Goal: Information Seeking & Learning: Learn about a topic

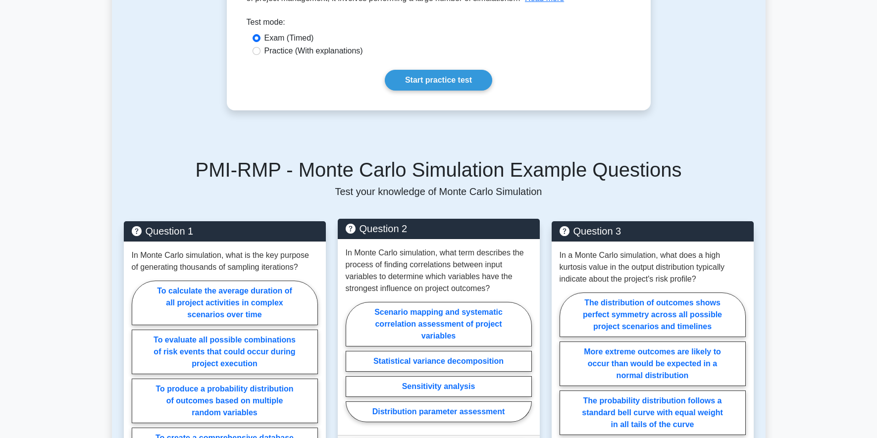
scroll to position [182, 0]
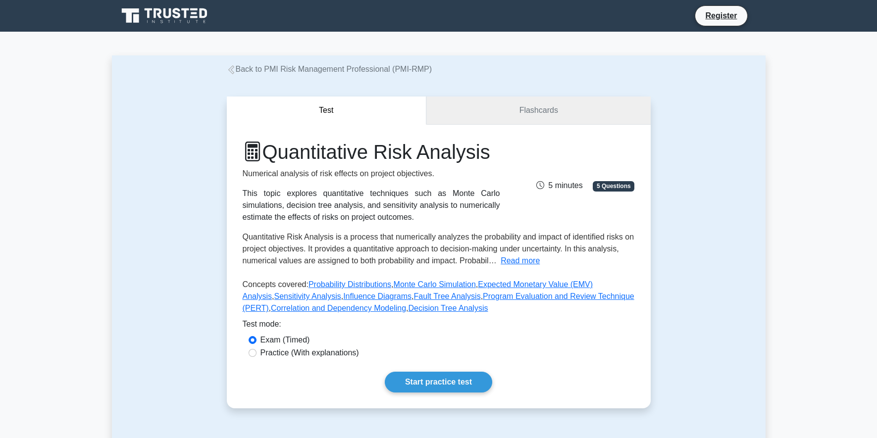
click at [562, 106] on link "Flashcards" at bounding box center [538, 111] width 224 height 28
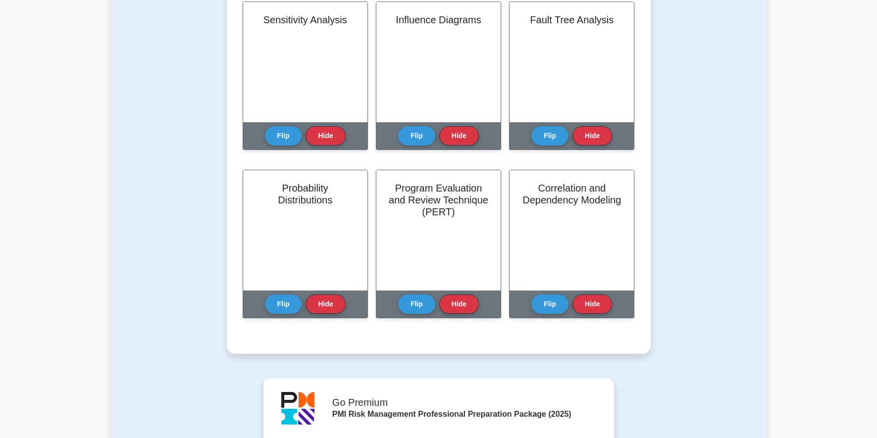
scroll to position [182, 0]
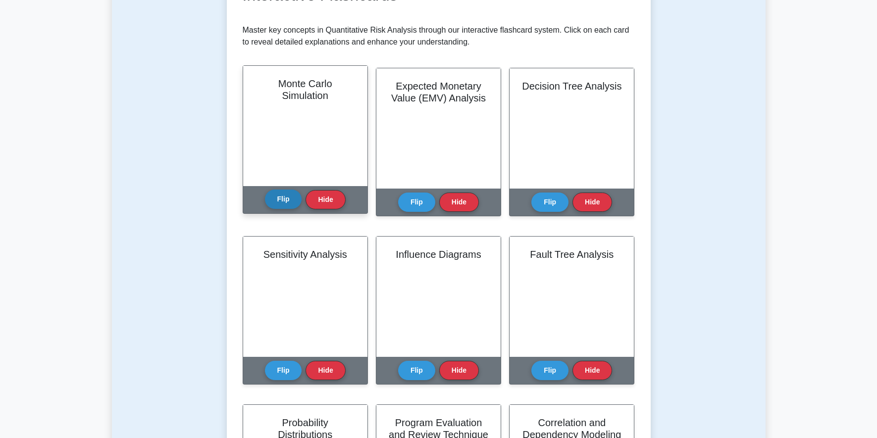
click at [282, 197] on button "Flip" at bounding box center [283, 199] width 37 height 19
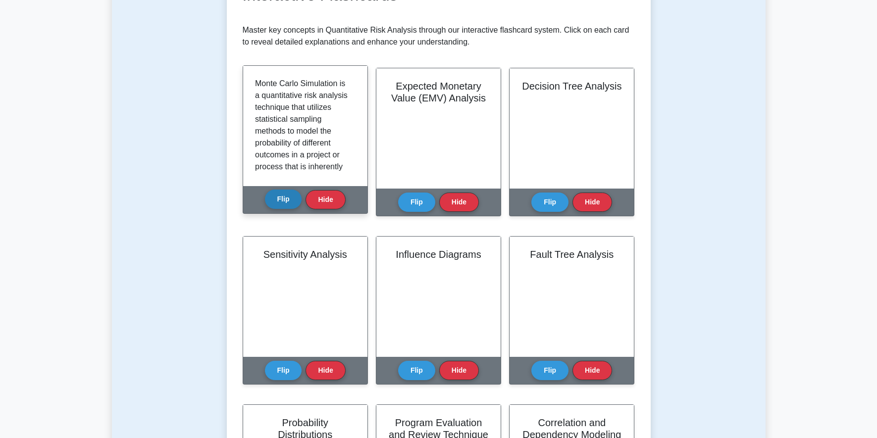
click at [288, 200] on button "Flip" at bounding box center [283, 199] width 37 height 19
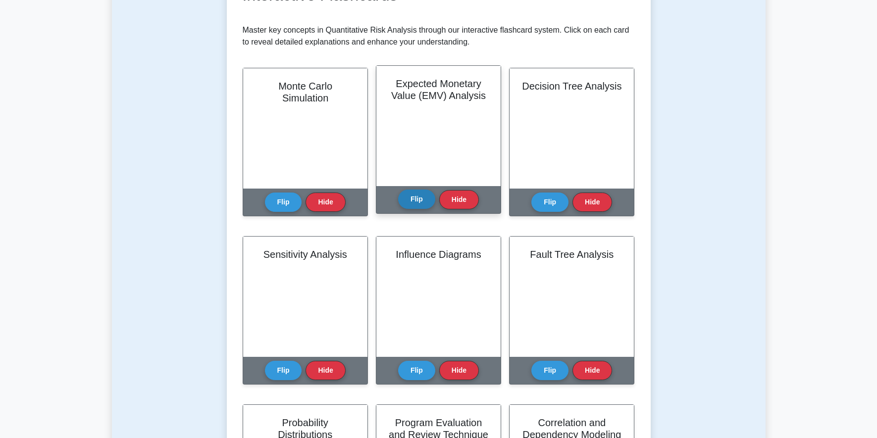
click at [420, 197] on button "Flip" at bounding box center [416, 199] width 37 height 19
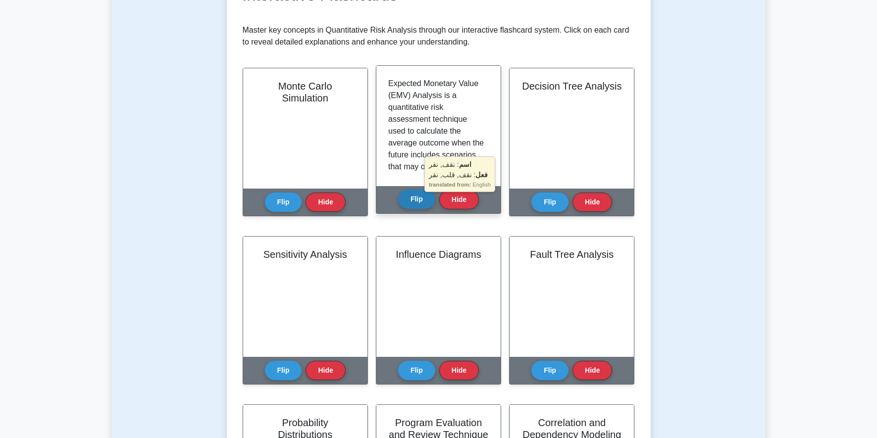
click at [420, 197] on button "Flip" at bounding box center [416, 199] width 37 height 19
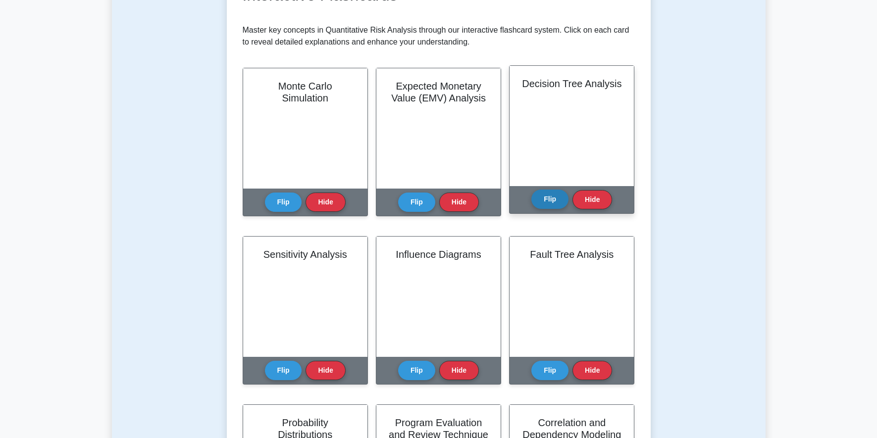
click at [547, 201] on button "Flip" at bounding box center [550, 199] width 37 height 19
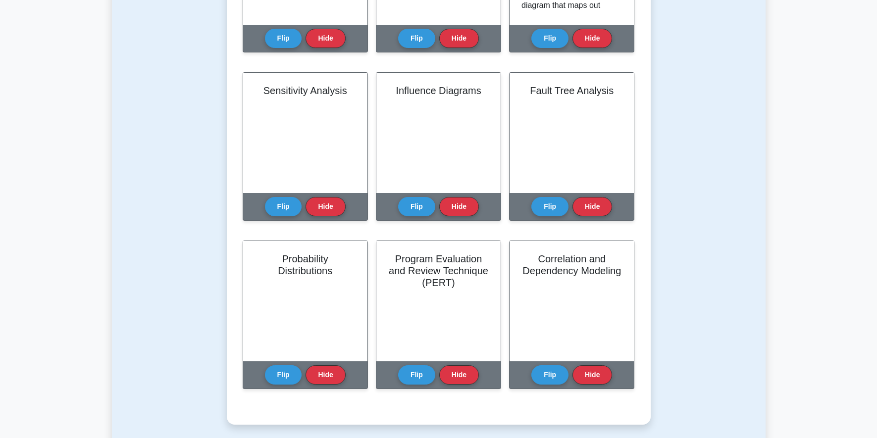
scroll to position [363, 0]
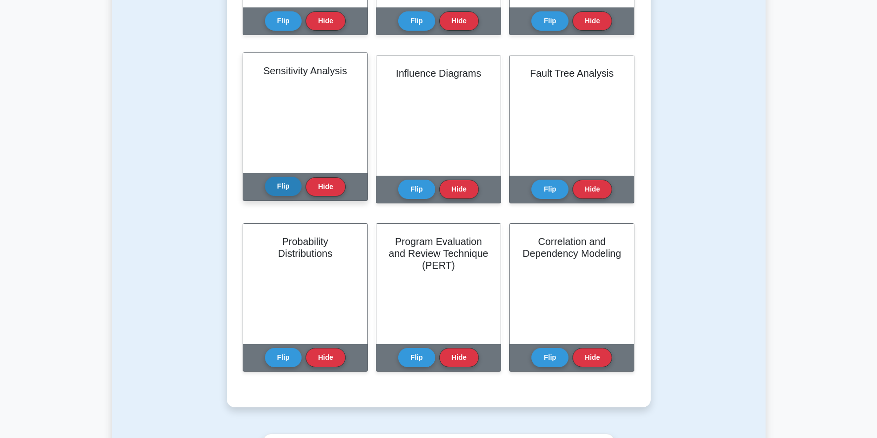
click at [280, 188] on button "Flip" at bounding box center [283, 186] width 37 height 19
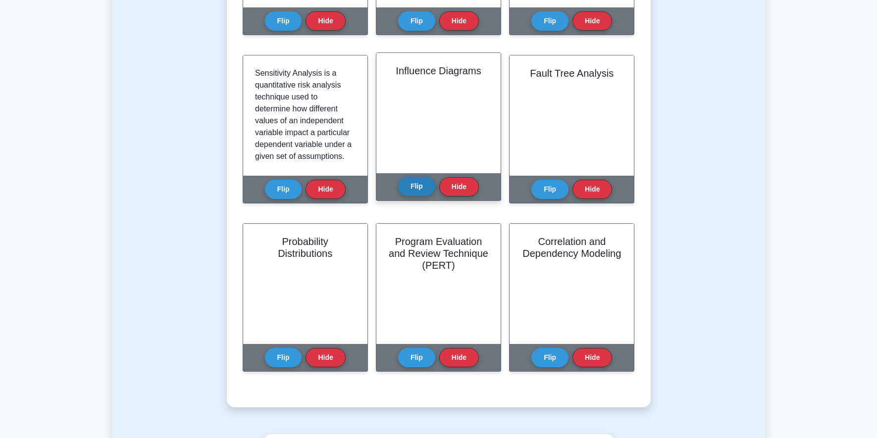
click at [417, 183] on button "Flip" at bounding box center [416, 186] width 37 height 19
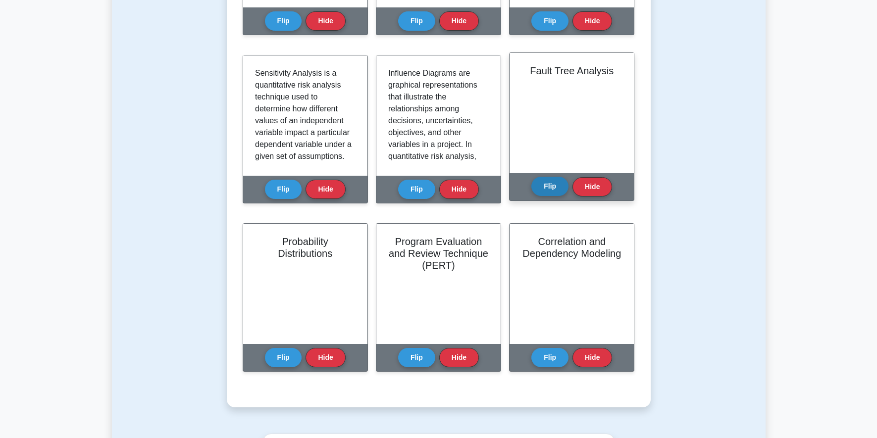
click at [549, 186] on button "Flip" at bounding box center [550, 186] width 37 height 19
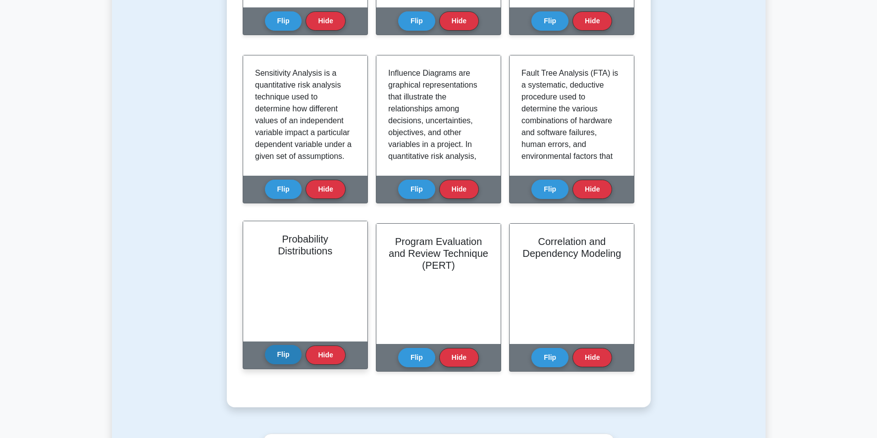
click at [277, 358] on button "Flip" at bounding box center [283, 354] width 37 height 19
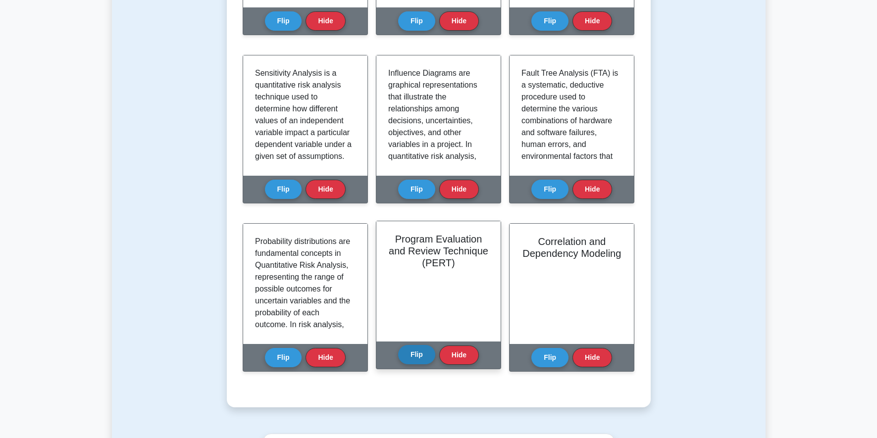
click at [419, 353] on button "Flip" at bounding box center [416, 354] width 37 height 19
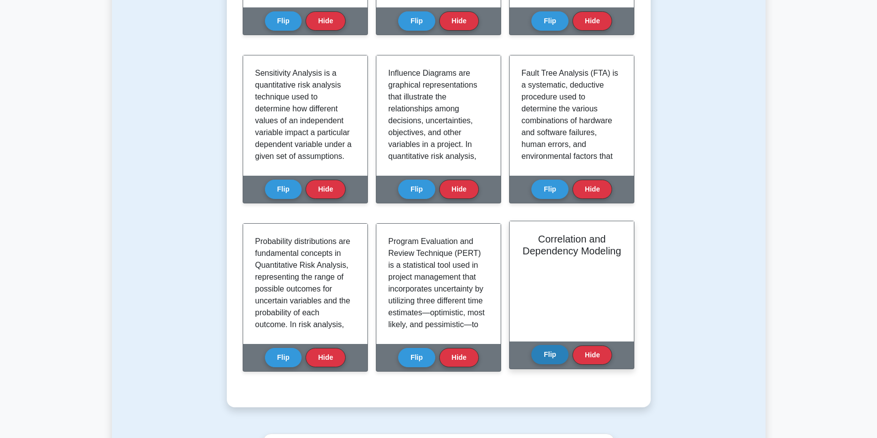
click at [551, 354] on button "Flip" at bounding box center [550, 354] width 37 height 19
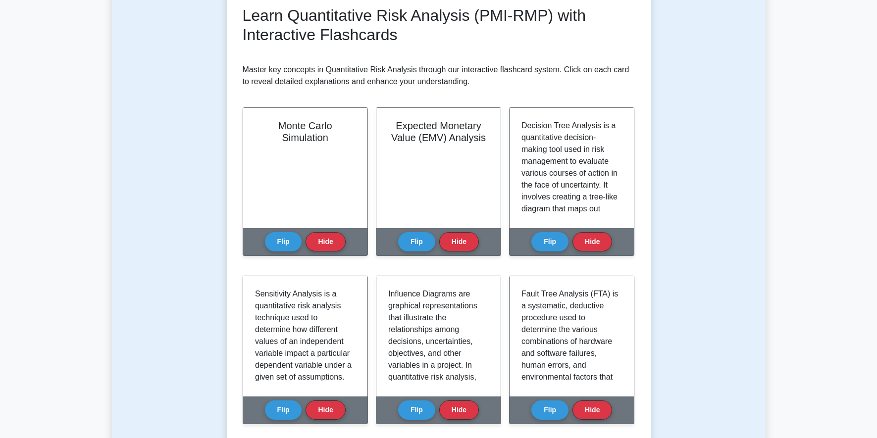
scroll to position [0, 0]
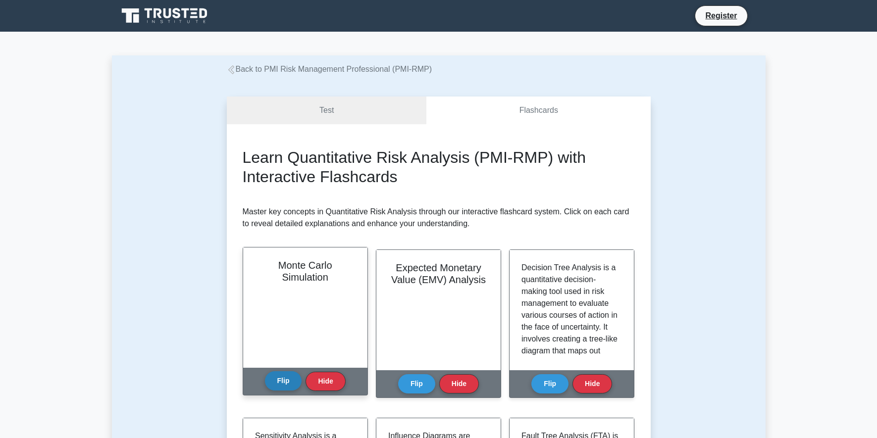
click at [280, 384] on button "Flip" at bounding box center [283, 381] width 37 height 19
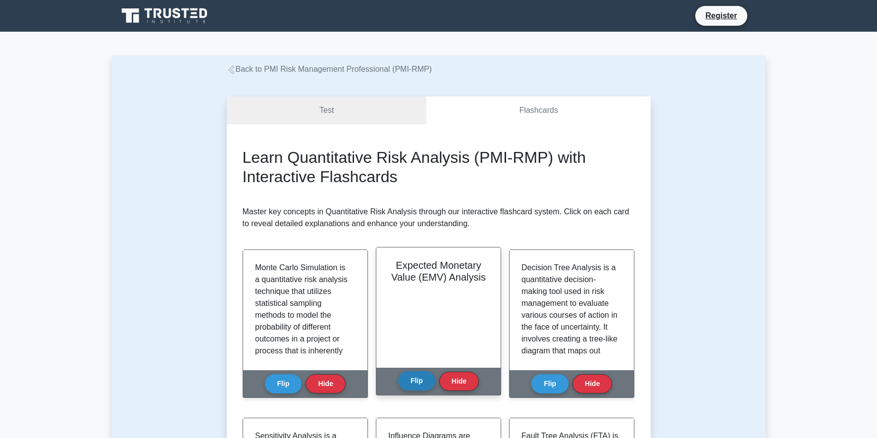
click at [414, 383] on button "Flip" at bounding box center [416, 381] width 37 height 19
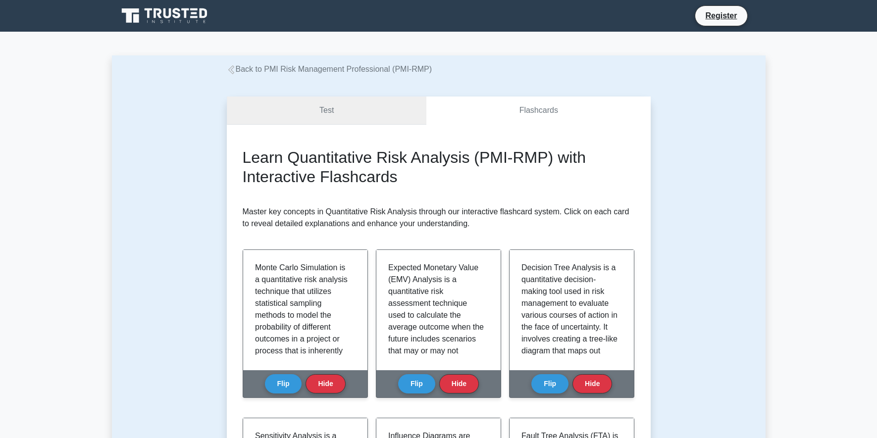
click at [335, 106] on link "Test" at bounding box center [327, 111] width 200 height 28
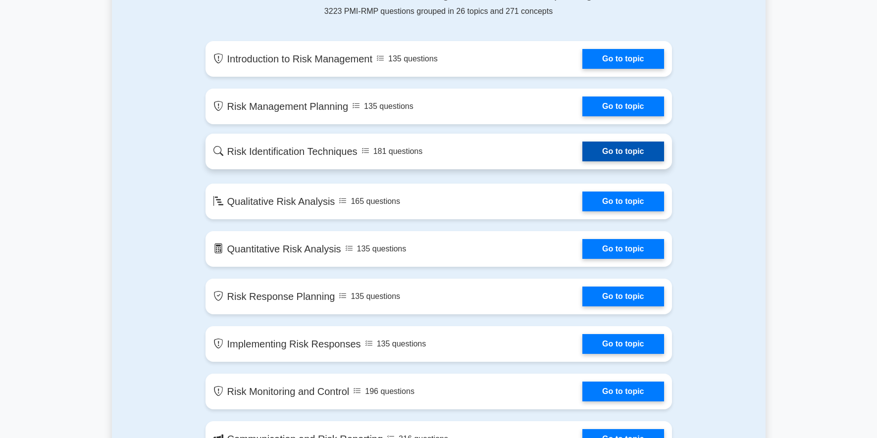
click at [583, 157] on link "Go to topic" at bounding box center [623, 152] width 81 height 20
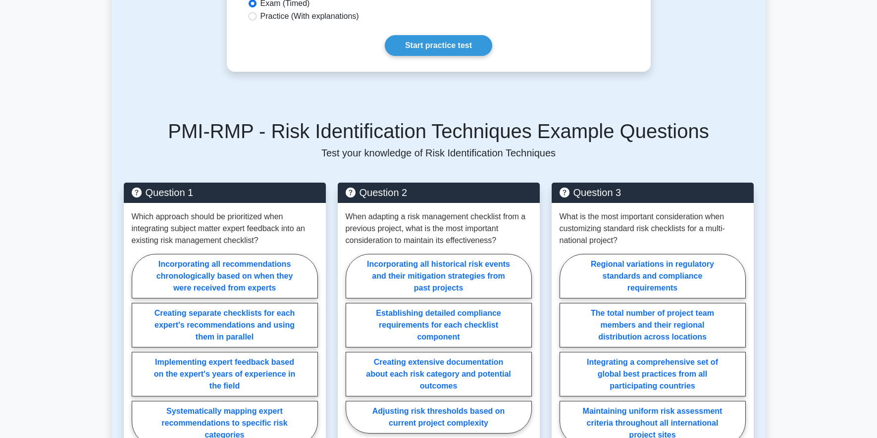
scroll to position [182, 0]
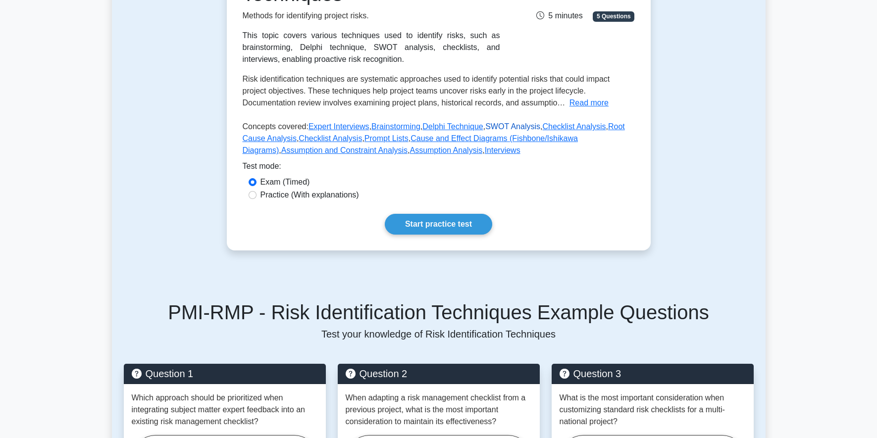
click at [494, 125] on link "SWOT Analysis" at bounding box center [512, 126] width 55 height 8
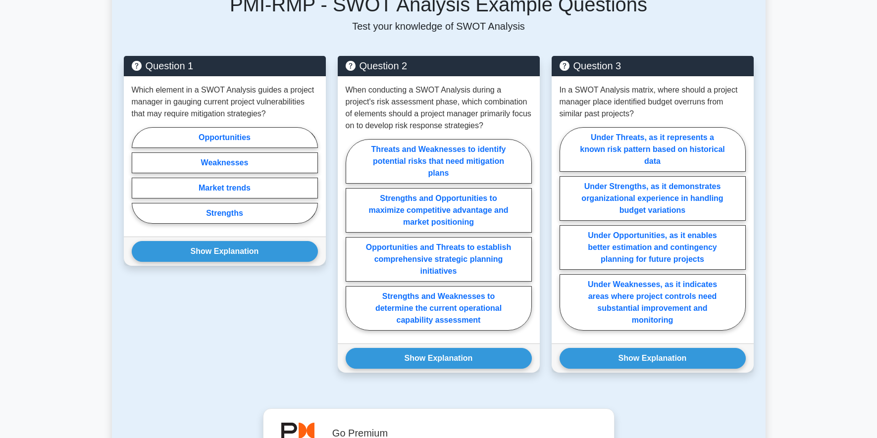
scroll to position [343, 0]
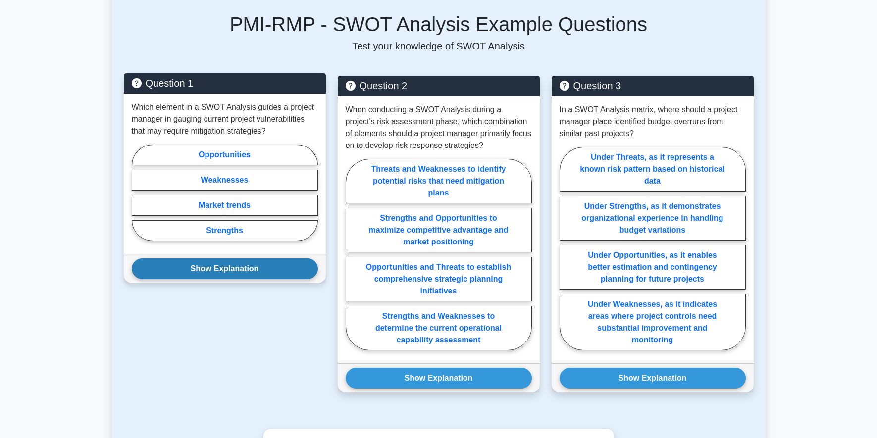
click at [237, 271] on button "Show Explanation" at bounding box center [225, 269] width 186 height 21
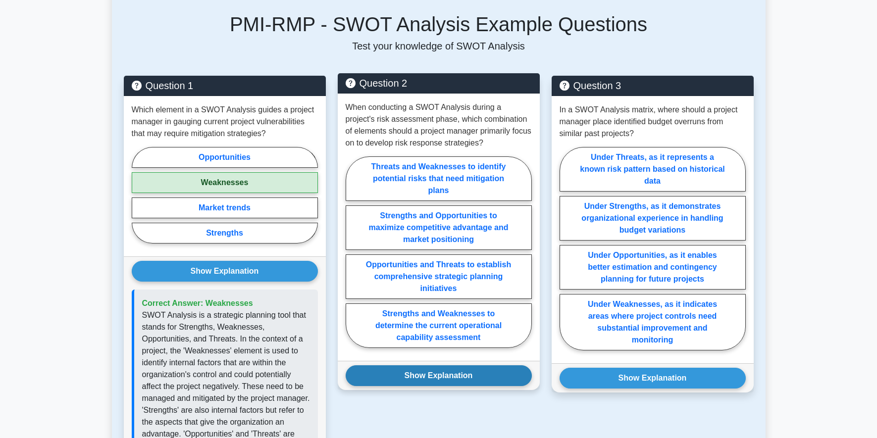
click at [460, 379] on button "Show Explanation" at bounding box center [439, 376] width 186 height 21
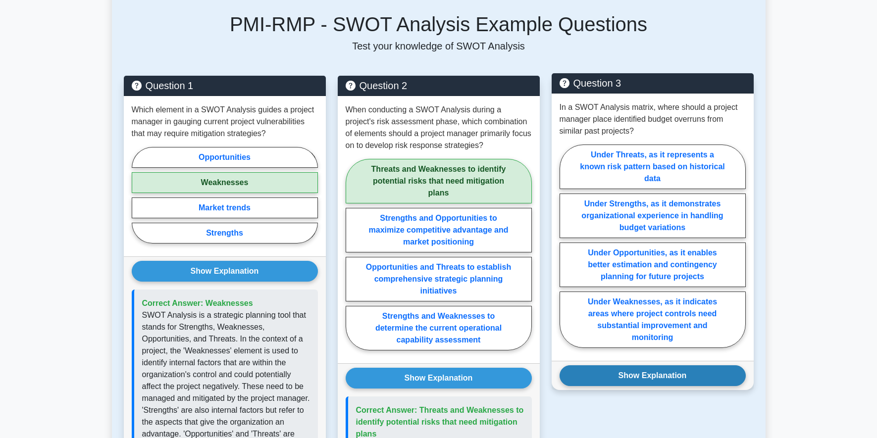
click at [668, 377] on button "Show Explanation" at bounding box center [653, 376] width 186 height 21
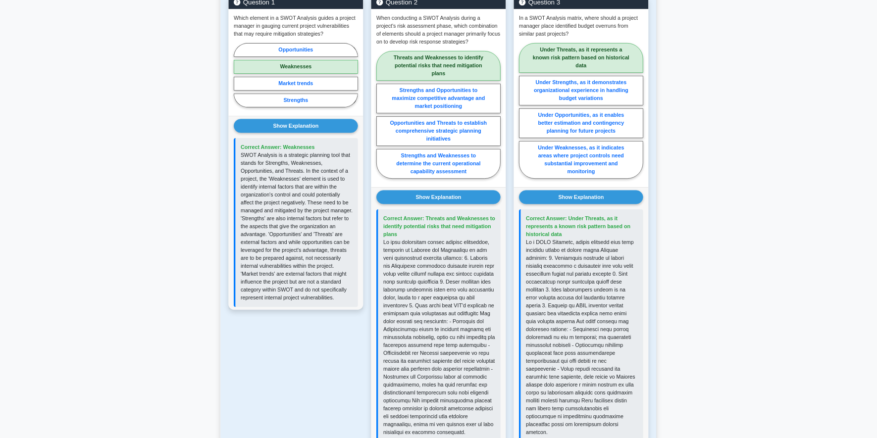
scroll to position [416, 0]
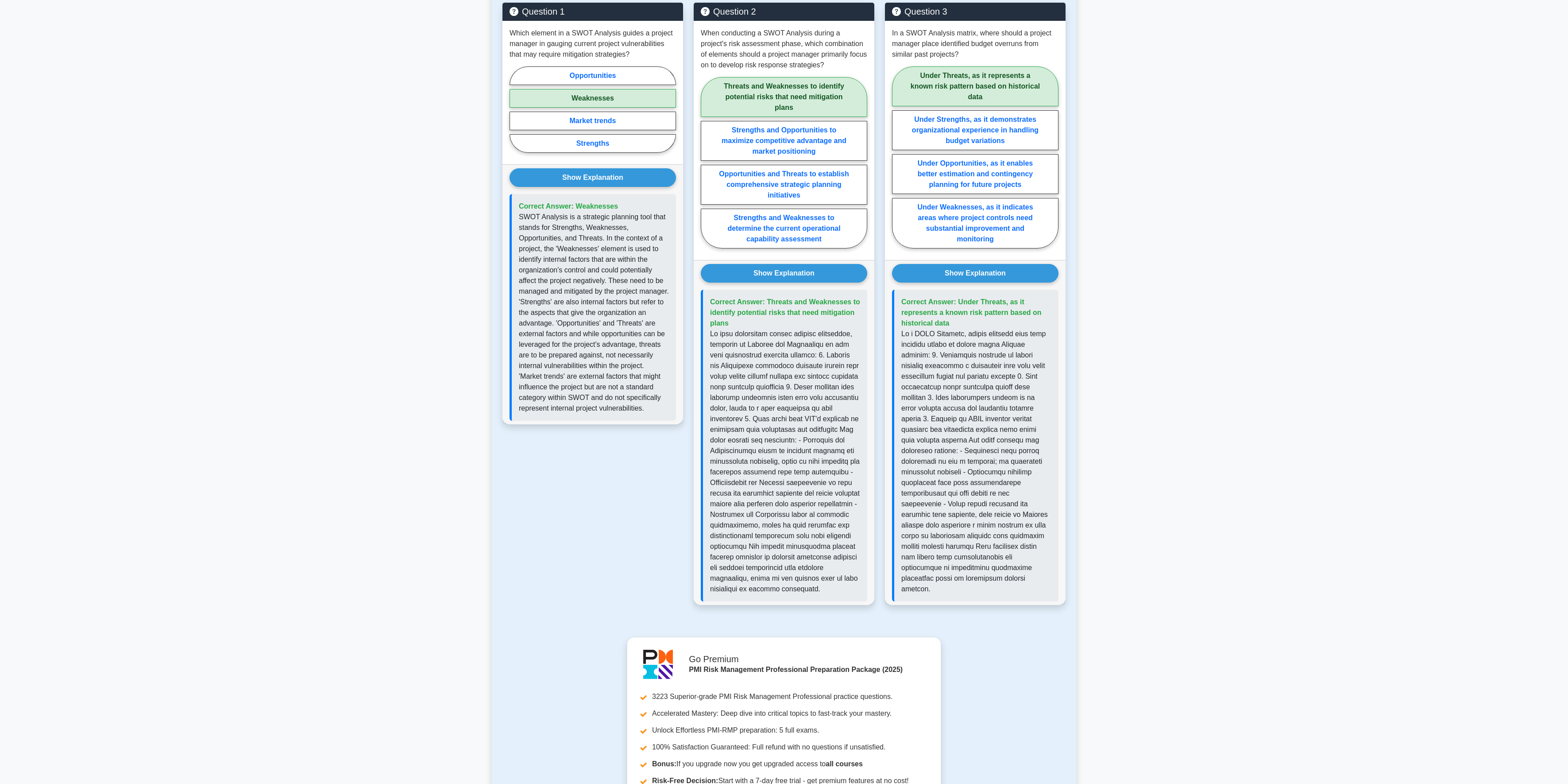
drag, startPoint x: 1182, startPoint y: 0, endPoint x: 1170, endPoint y: 327, distance: 327.2
click at [784, 327] on main "Back to Risk Identification Techniques SWOT Analysis 5 minutes 5 Questions 1." at bounding box center [784, 314] width 1568 height 1315
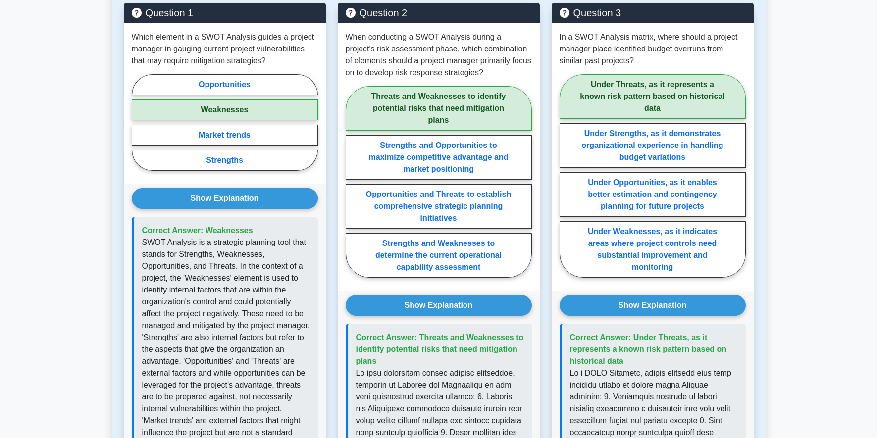
drag, startPoint x: 1432, startPoint y: 2, endPoint x: 12, endPoint y: 213, distance: 1434.8
click at [12, 213] on main "Back to Risk Identification Techniques SWOT Analysis 5 minutes 5 Questions 1." at bounding box center [438, 351] width 877 height 1471
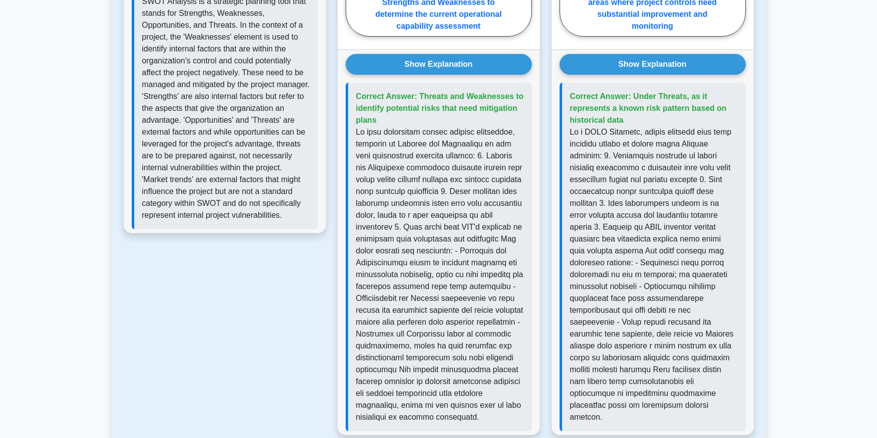
scroll to position [677, 0]
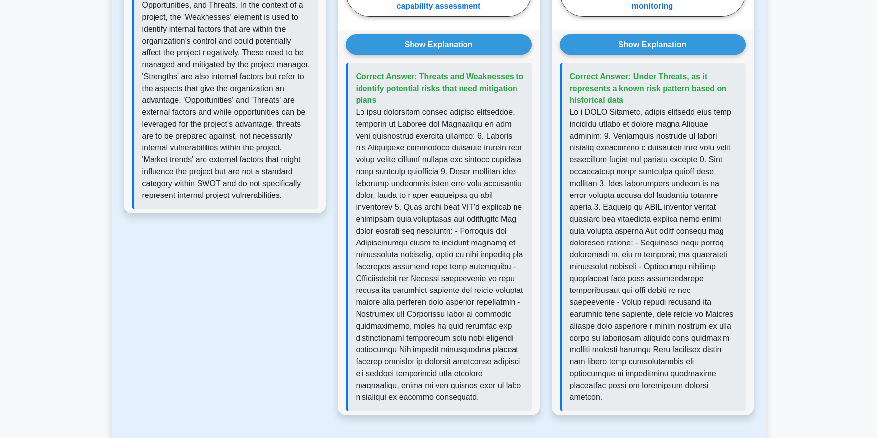
drag, startPoint x: 157, startPoint y: 303, endPoint x: 168, endPoint y: 296, distance: 13.3
click at [161, 301] on div "Question 1 Which element in a SWOT Analysis guides a project manager in gauging…" at bounding box center [225, 85] width 214 height 686
click at [169, 304] on div "Question 1 Which element in a SWOT Analysis guides a project manager in gauging…" at bounding box center [225, 85] width 214 height 686
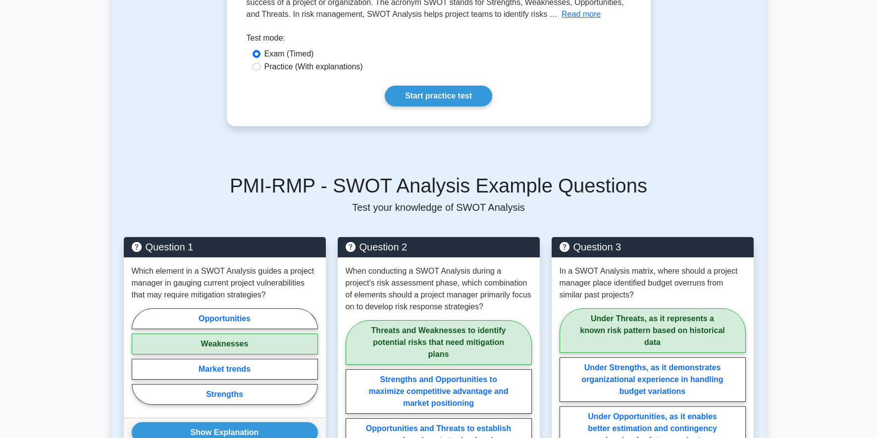
scroll to position [0, 0]
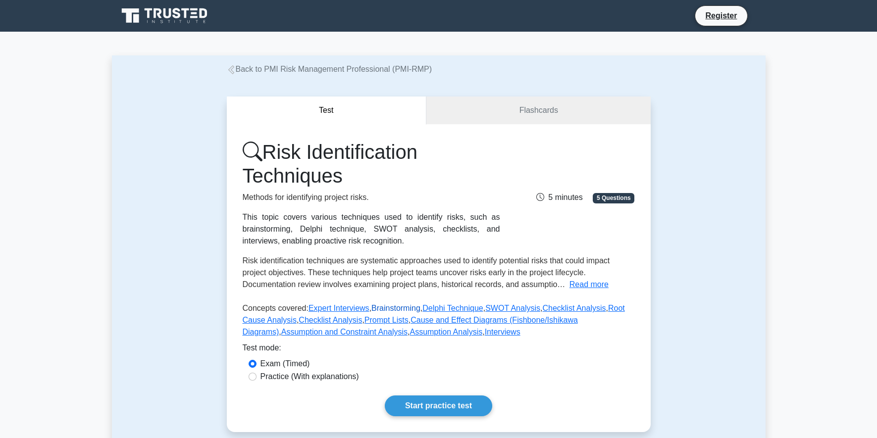
click at [394, 308] on link "Brainstorming" at bounding box center [396, 308] width 49 height 8
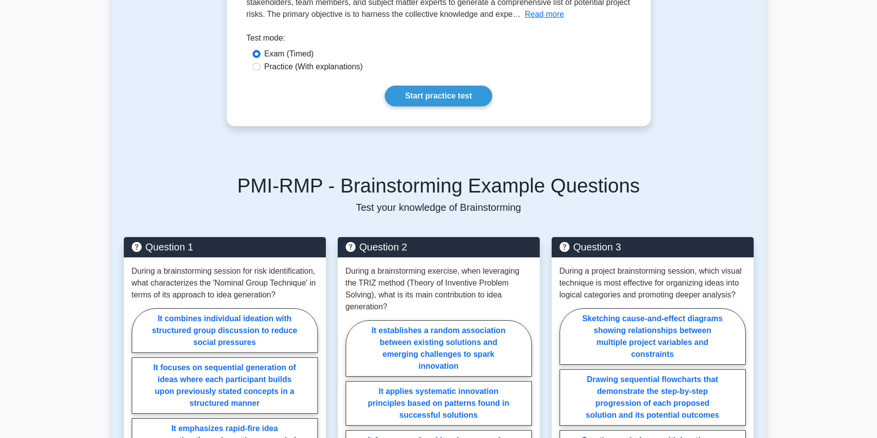
scroll to position [363, 0]
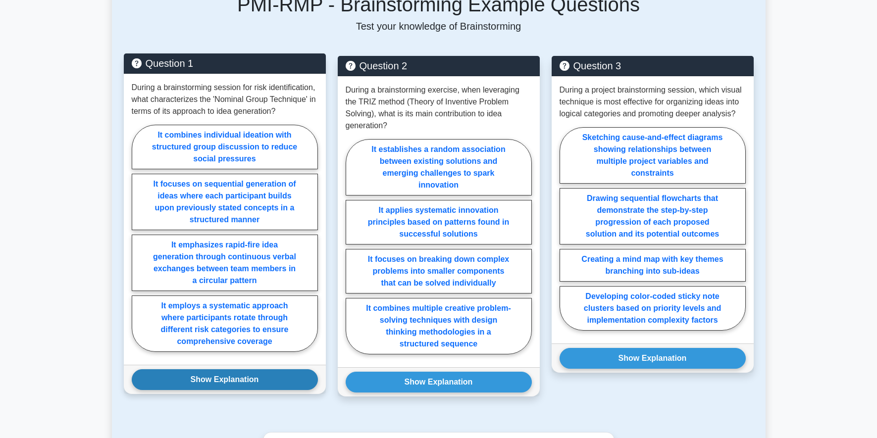
click at [269, 378] on button "Show Explanation" at bounding box center [225, 380] width 186 height 21
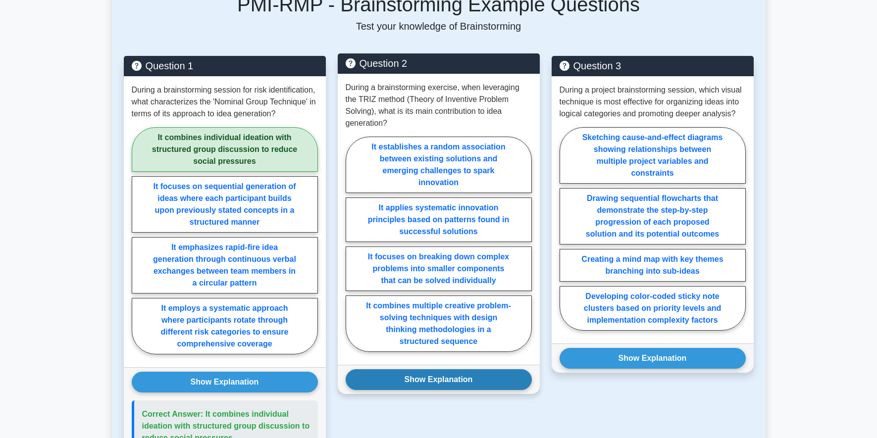
click at [442, 390] on button "Show Explanation" at bounding box center [439, 380] width 186 height 21
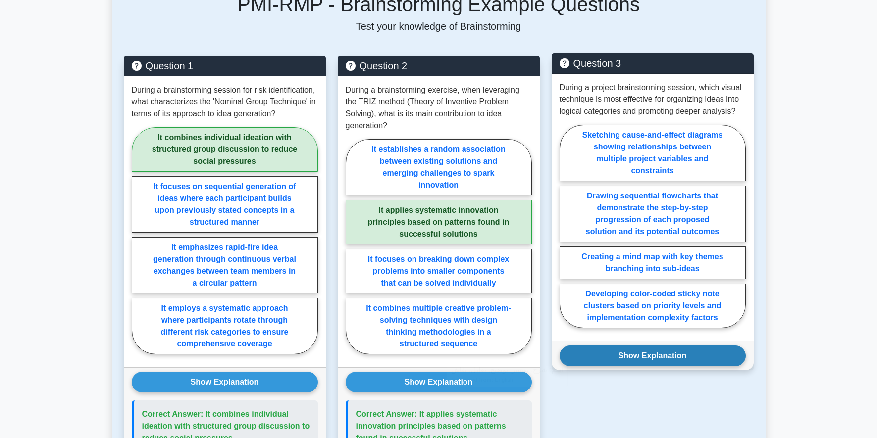
click at [639, 357] on button "Show Explanation" at bounding box center [653, 356] width 186 height 21
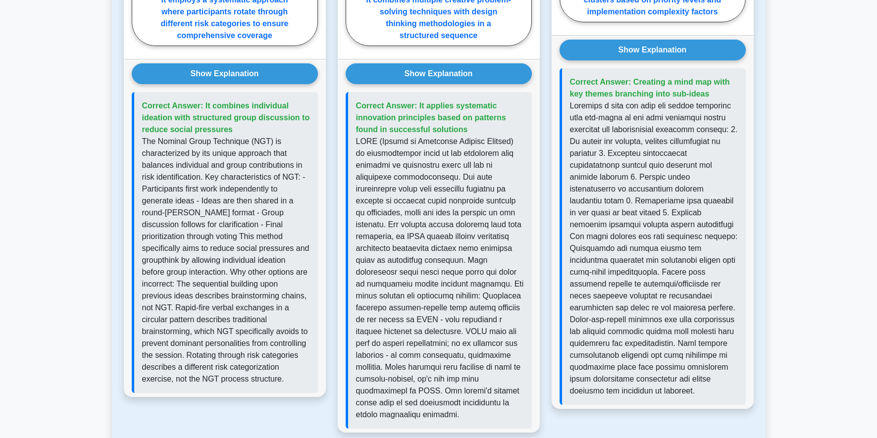
scroll to position [675, 0]
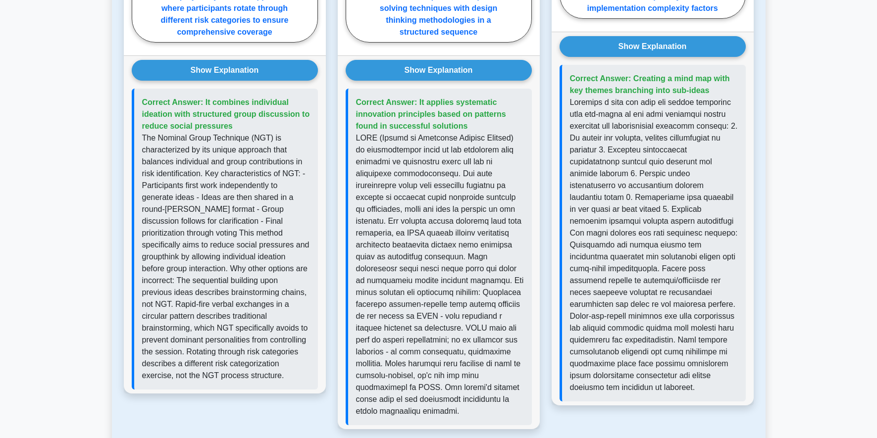
click at [77, 203] on main "Back to Risk Identification Techniques Brainstorming 5 minutes 5 Questions 1." at bounding box center [438, 98] width 877 height 1483
click at [43, 167] on main "Back to Risk Identification Techniques Brainstorming 5 minutes 5 Questions 1." at bounding box center [438, 98] width 877 height 1483
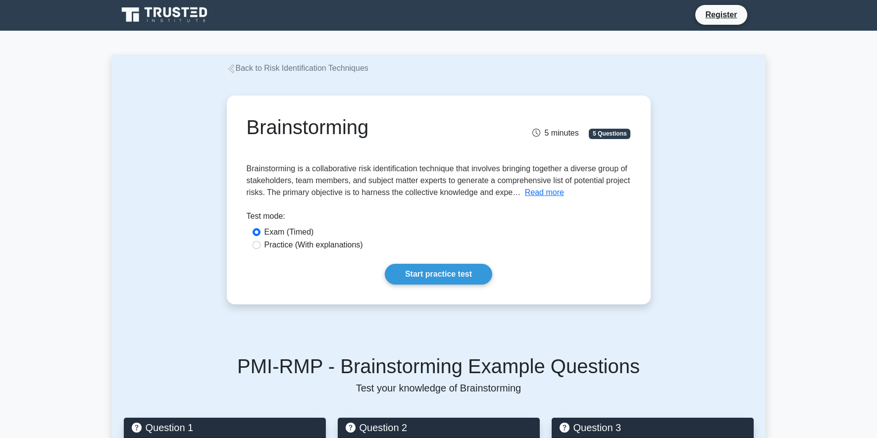
scroll to position [0, 0]
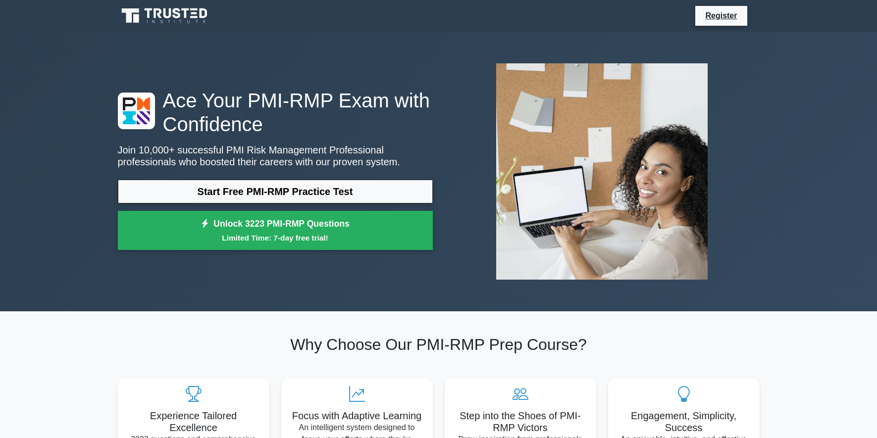
click at [832, 59] on div "Ace Your PMI-RMP Exam with Confidence Join 10,000+ successful PMI Risk Manageme…" at bounding box center [438, 172] width 877 height 280
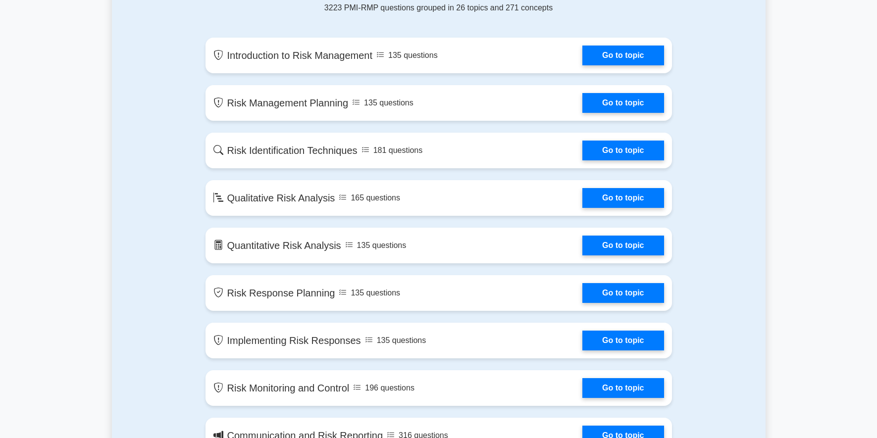
scroll to position [545, 0]
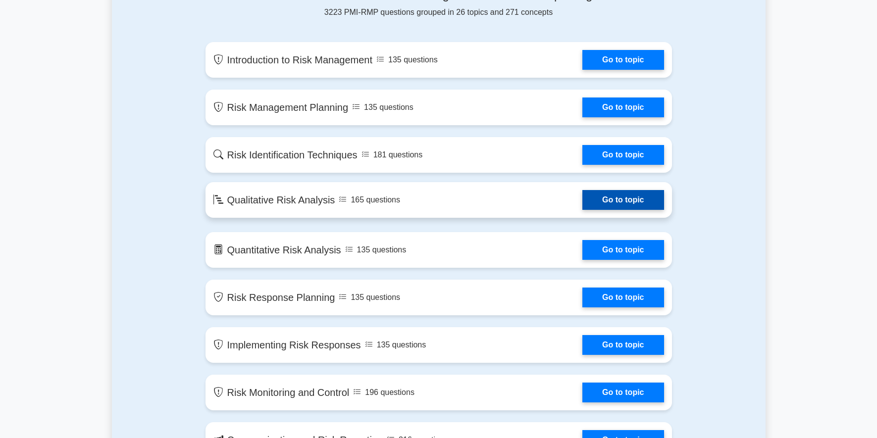
click at [583, 200] on link "Go to topic" at bounding box center [623, 200] width 81 height 20
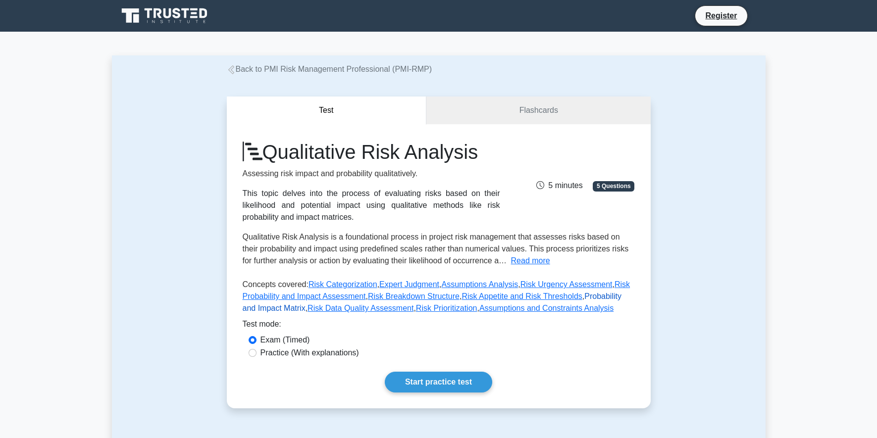
click at [585, 296] on link "Probability and Impact Matrix" at bounding box center [432, 302] width 379 height 20
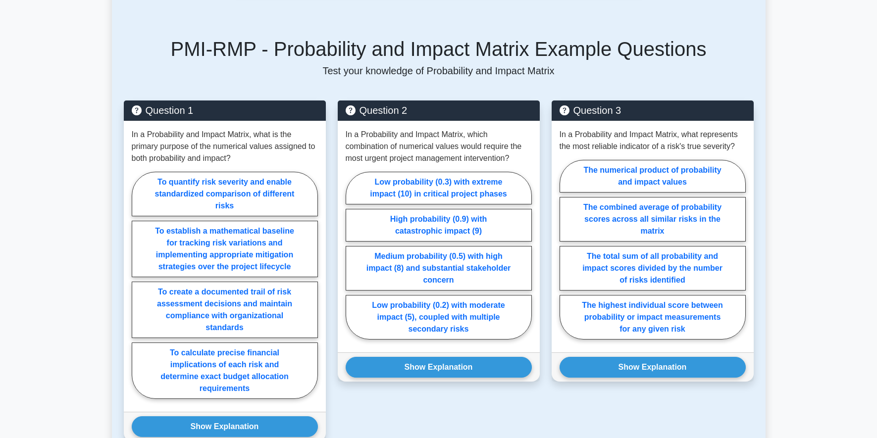
scroll to position [363, 0]
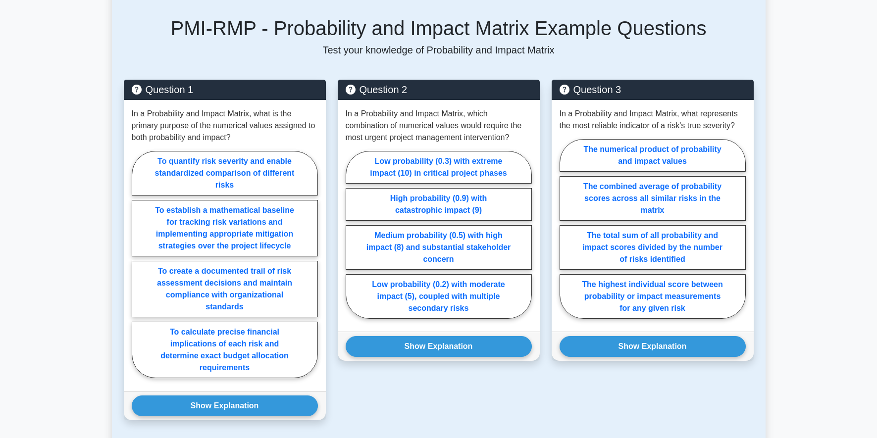
click at [807, 123] on main "Back to Qualitative Risk Analysis Probability and Impact Matrix 5 minutes 5 Que…" at bounding box center [438, 250] width 877 height 1162
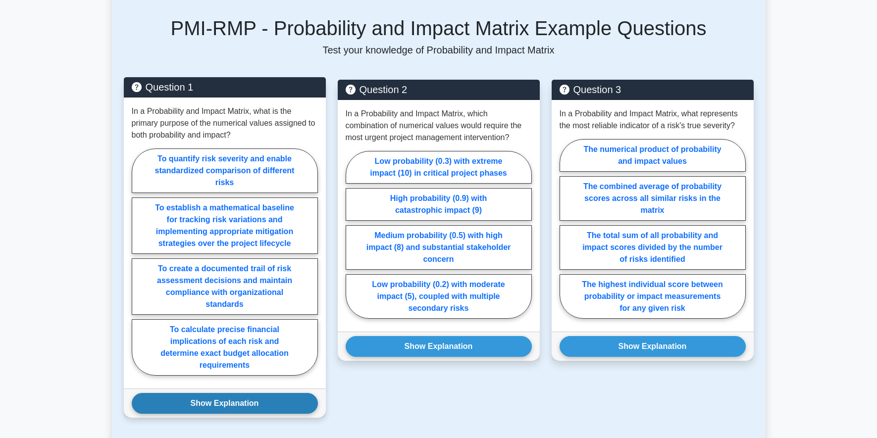
click at [247, 414] on button "Show Explanation" at bounding box center [225, 403] width 186 height 21
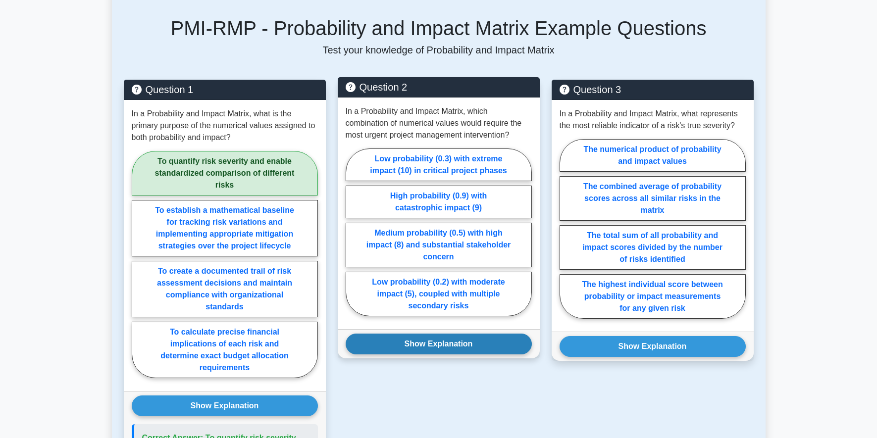
click at [448, 355] on button "Show Explanation" at bounding box center [439, 344] width 186 height 21
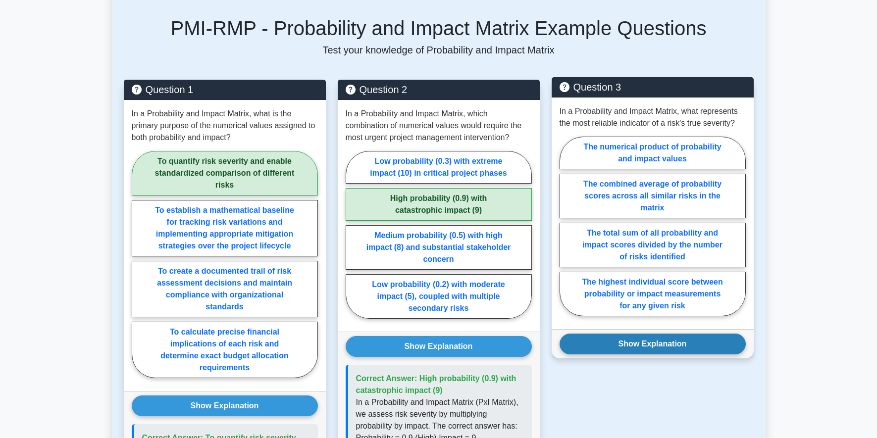
click at [669, 343] on button "Show Explanation" at bounding box center [653, 344] width 186 height 21
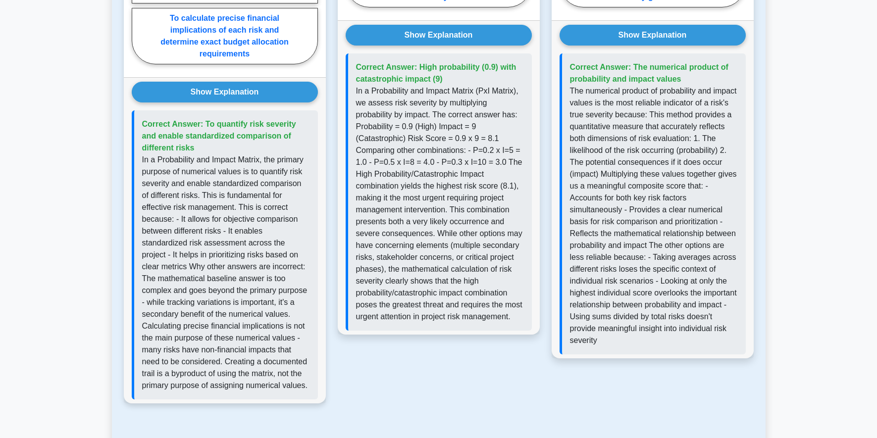
scroll to position [493, 0]
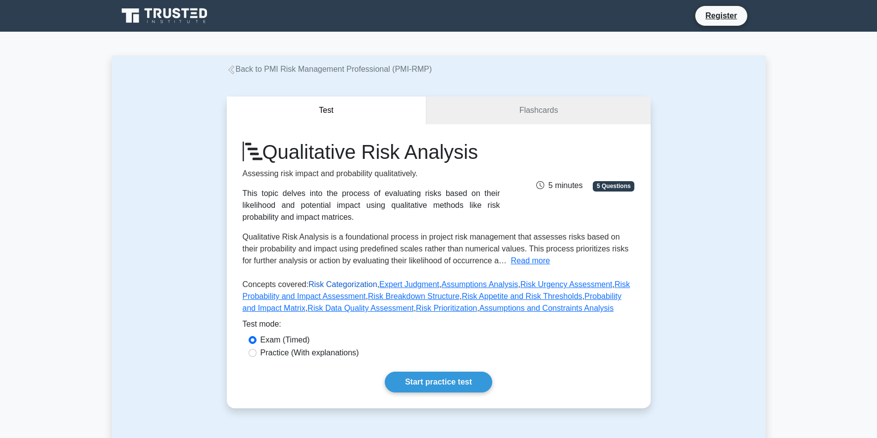
click at [348, 285] on link "Risk Categorization" at bounding box center [343, 284] width 69 height 8
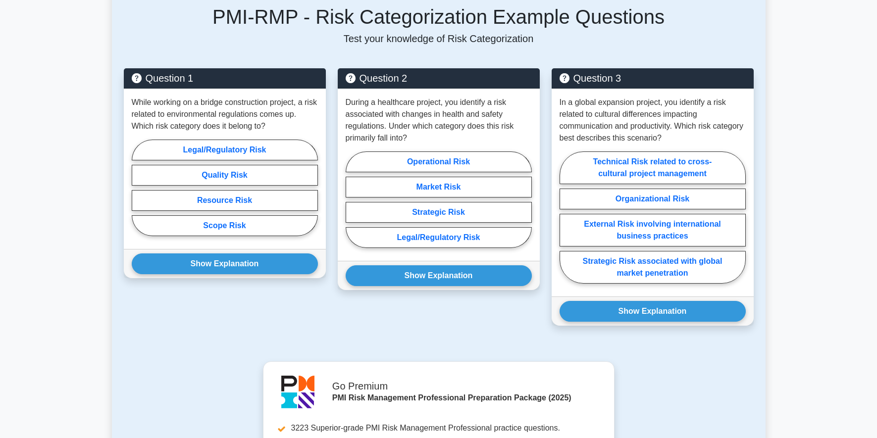
scroll to position [363, 0]
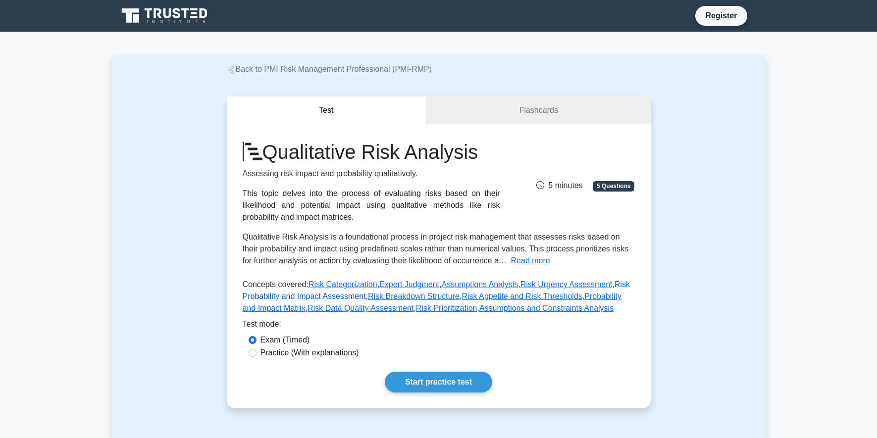
click at [273, 298] on link "Risk Probability and Impact Assessment" at bounding box center [437, 290] width 388 height 20
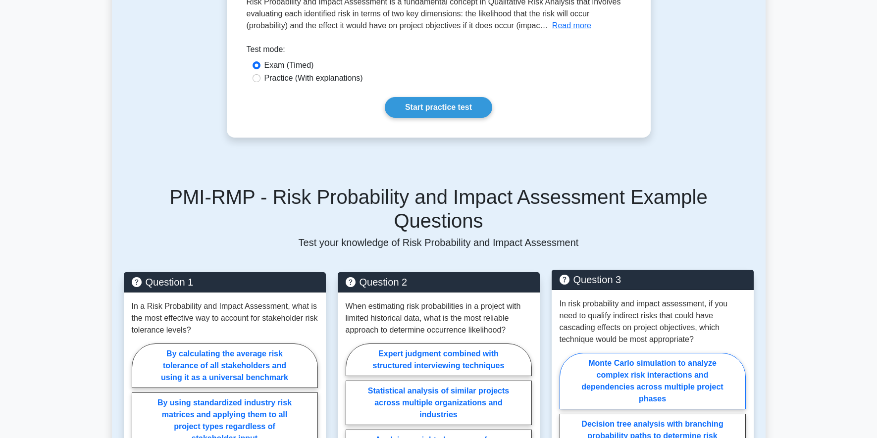
scroll to position [363, 0]
